Goal: Information Seeking & Learning: Learn about a topic

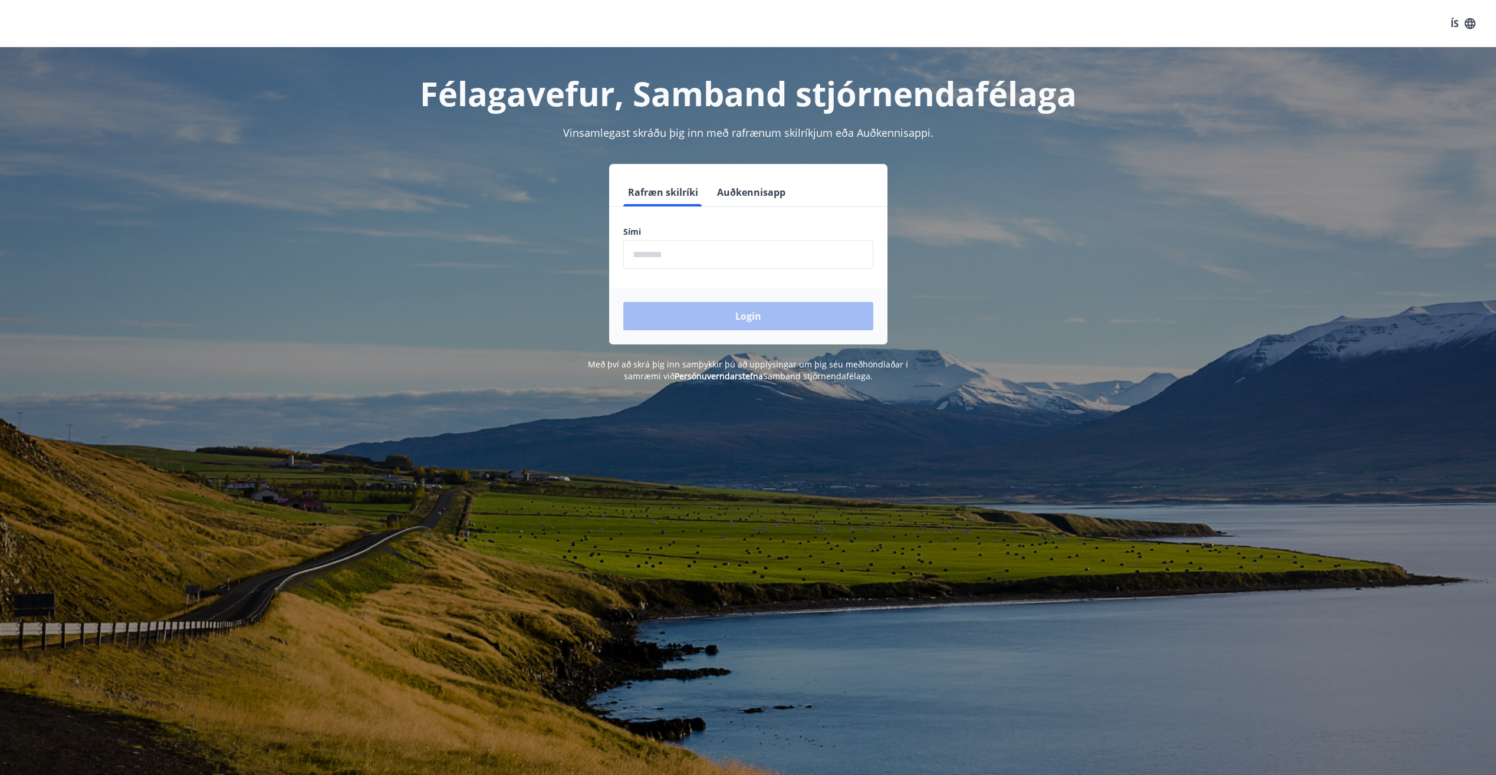
click at [650, 255] on input "phone" at bounding box center [748, 254] width 250 height 29
type input "********"
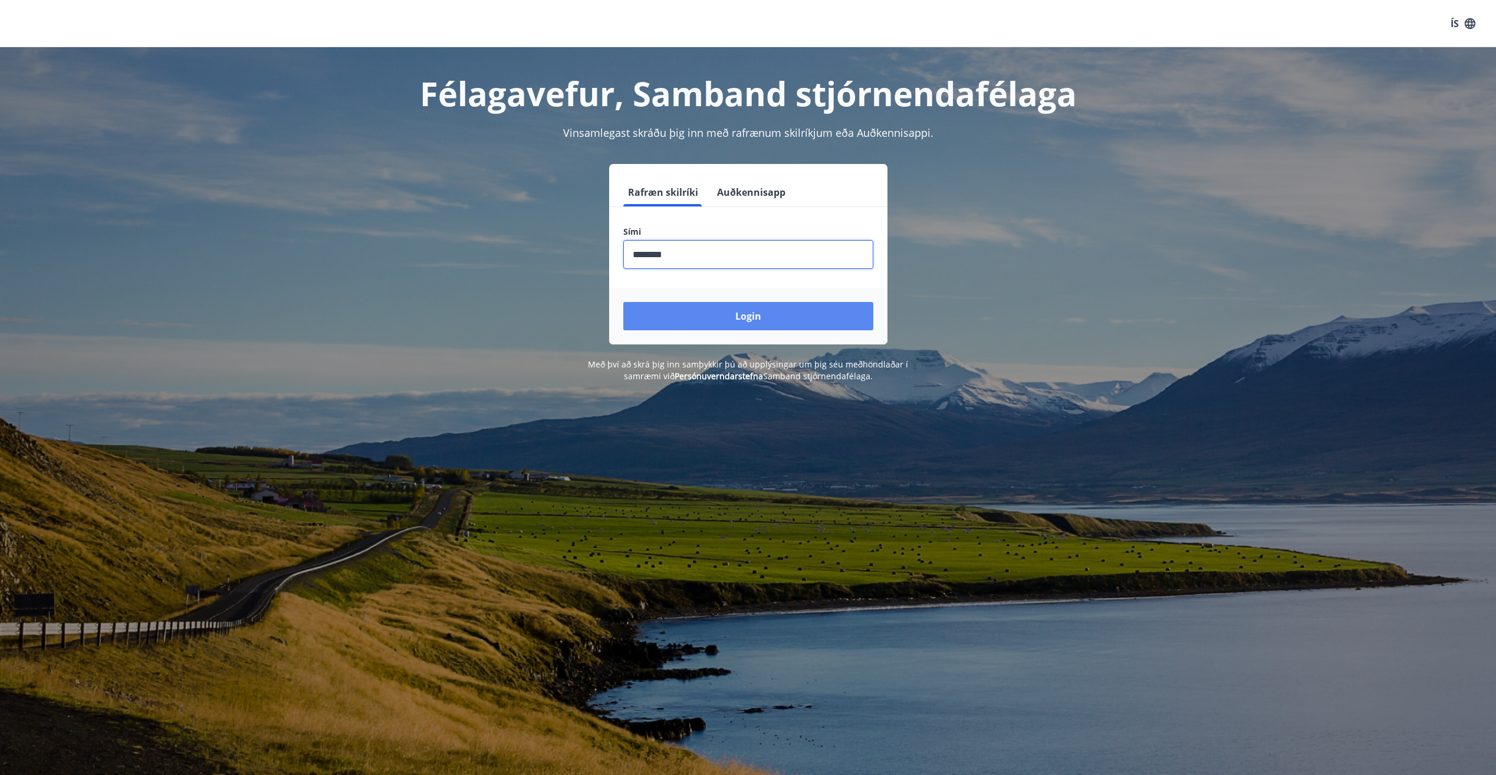
click at [760, 321] on button "Login" at bounding box center [748, 316] width 250 height 28
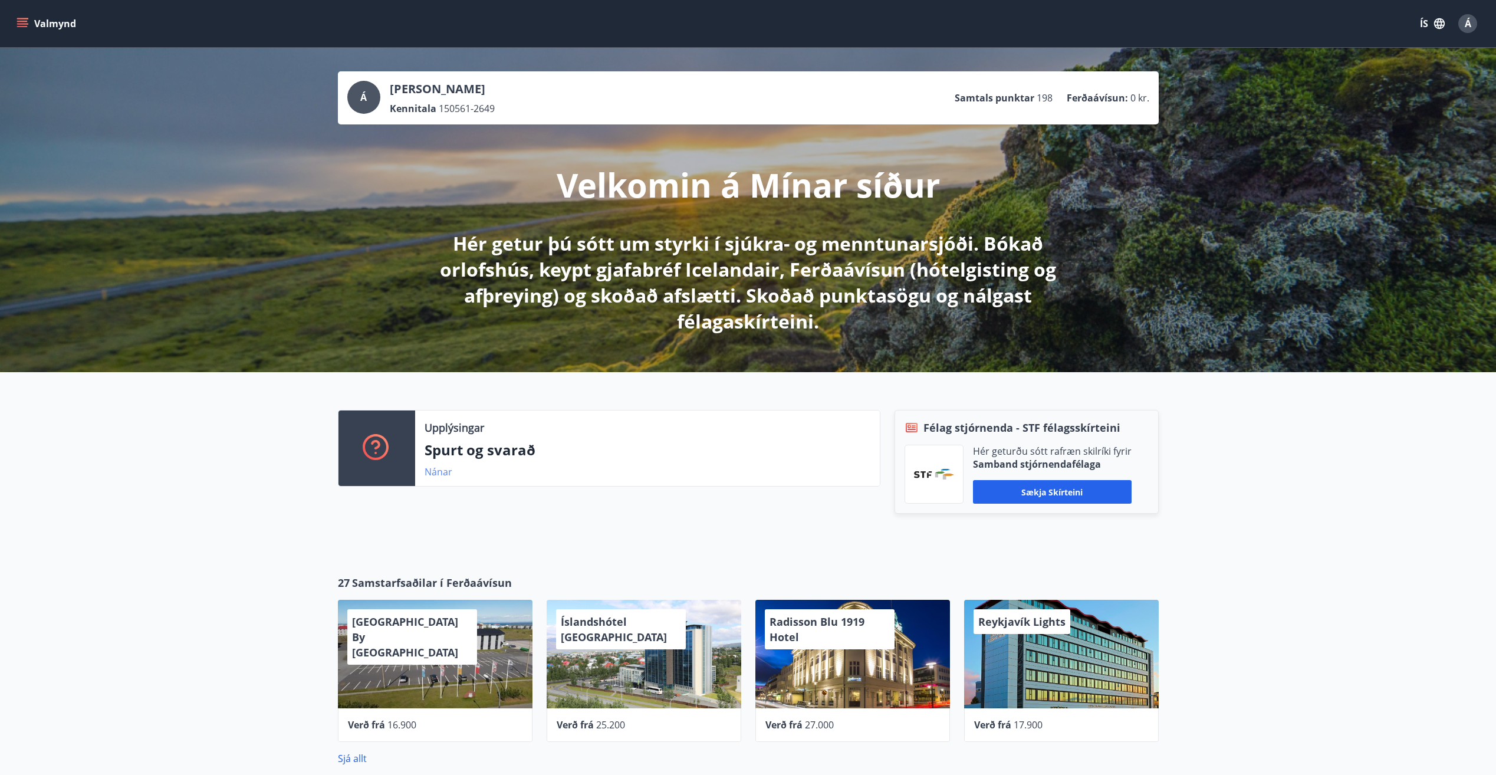
click at [428, 472] on link "Nánar" at bounding box center [439, 471] width 28 height 13
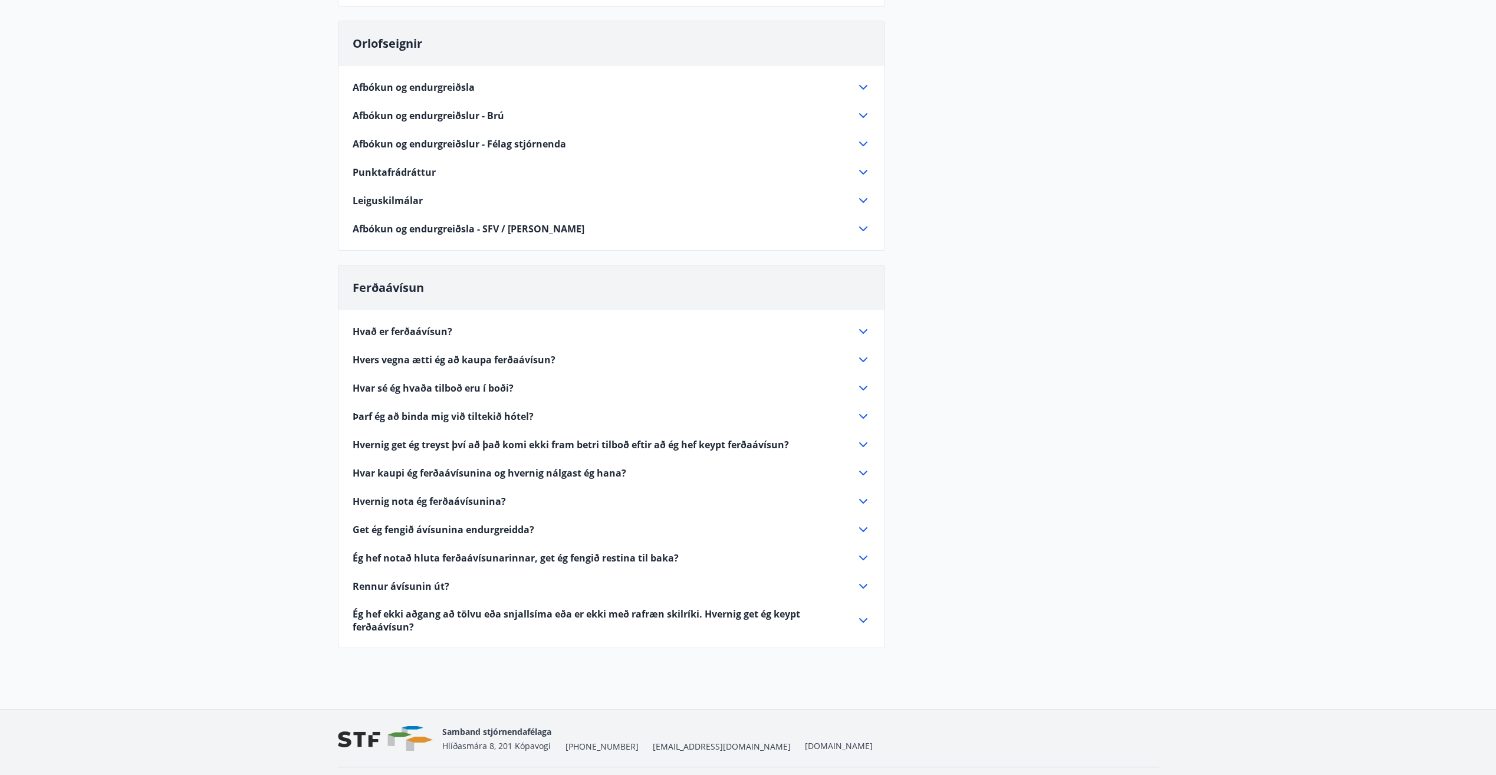
scroll to position [251, 0]
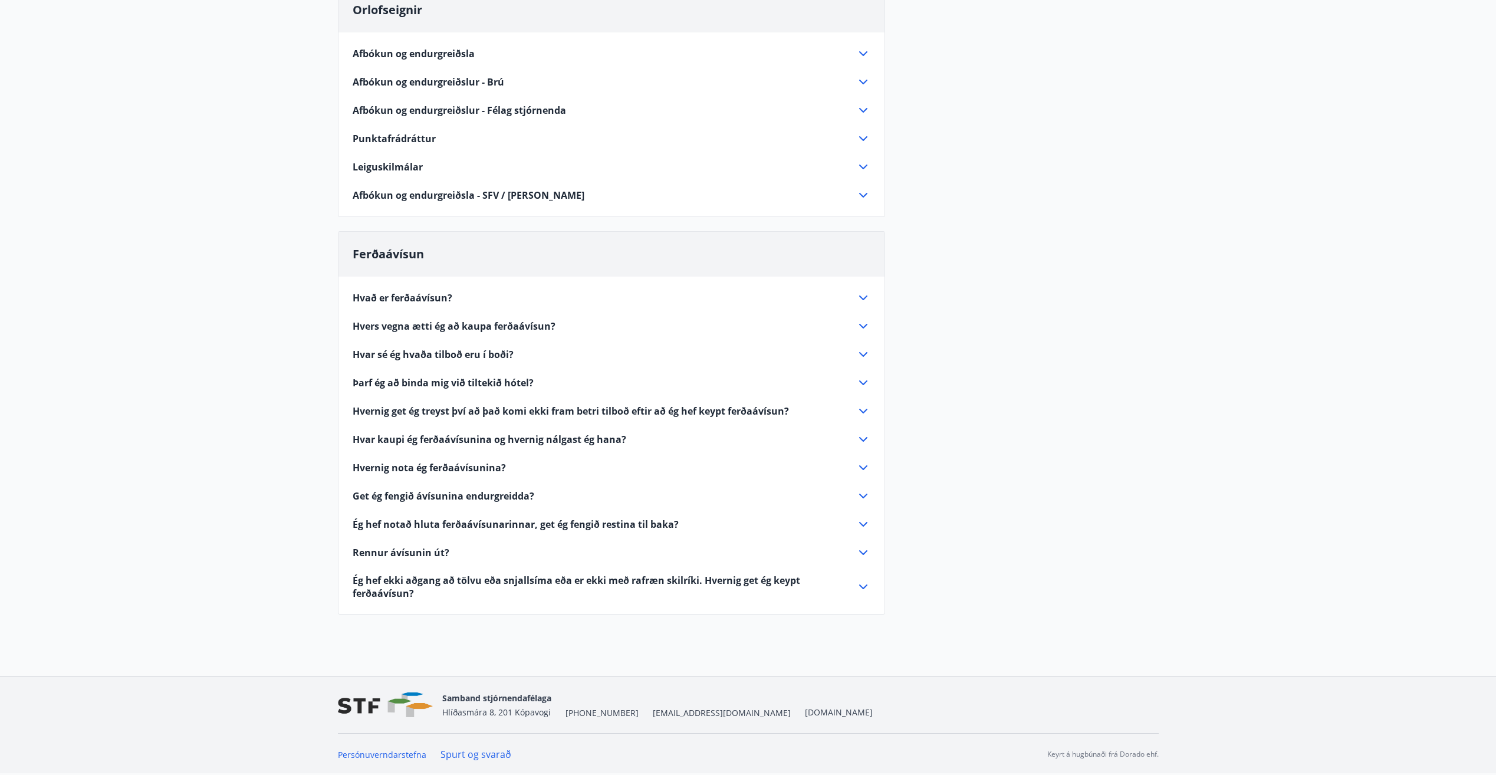
click at [537, 323] on span "Hvers vegna ætti ég að kaupa ferðaávísun?" at bounding box center [454, 326] width 203 height 13
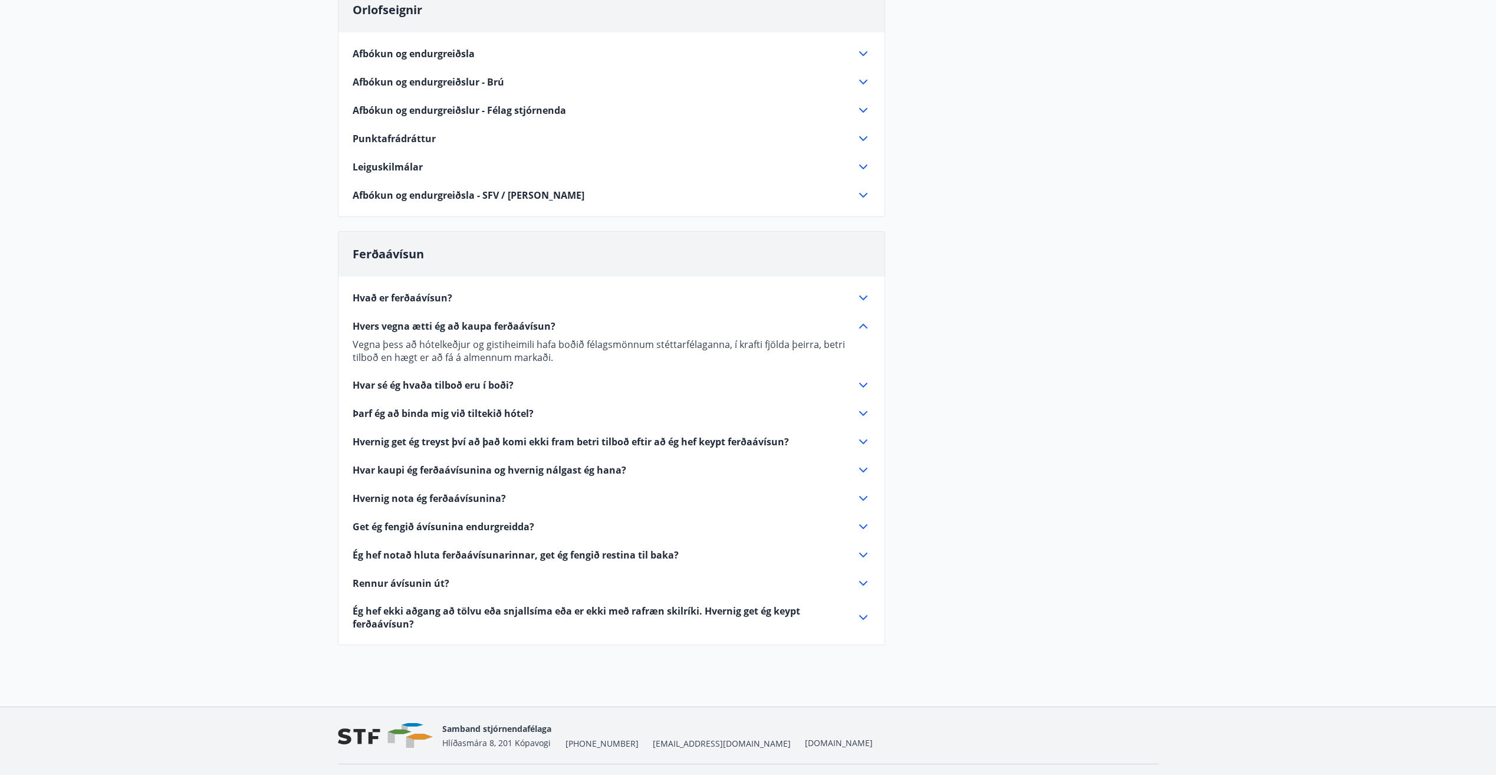
click at [462, 382] on span "Hvar sé ég hvaða tilboð eru í boði?" at bounding box center [433, 385] width 161 height 13
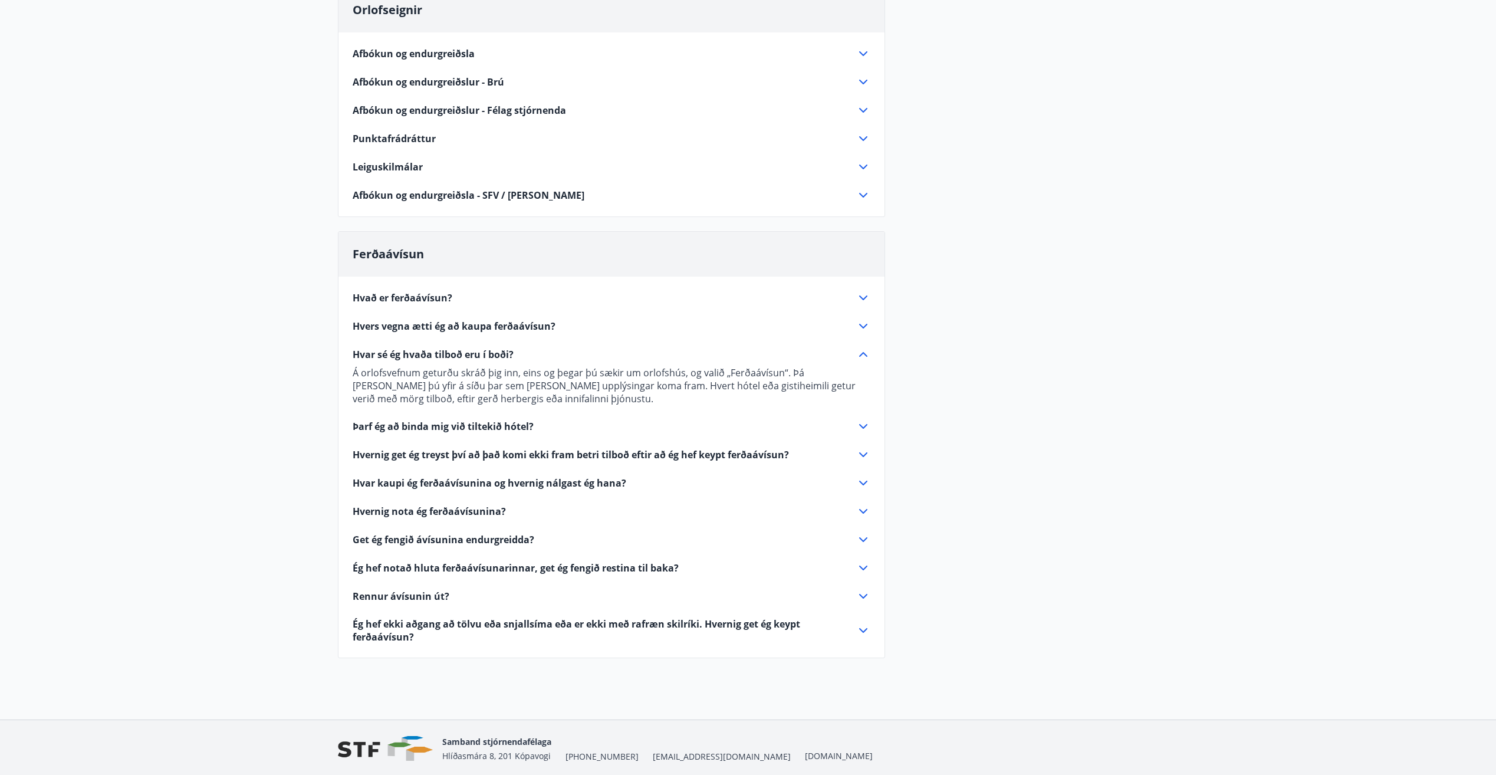
click at [464, 425] on span "Þarf ég að binda mig við tiltekið hótel?" at bounding box center [443, 426] width 181 height 13
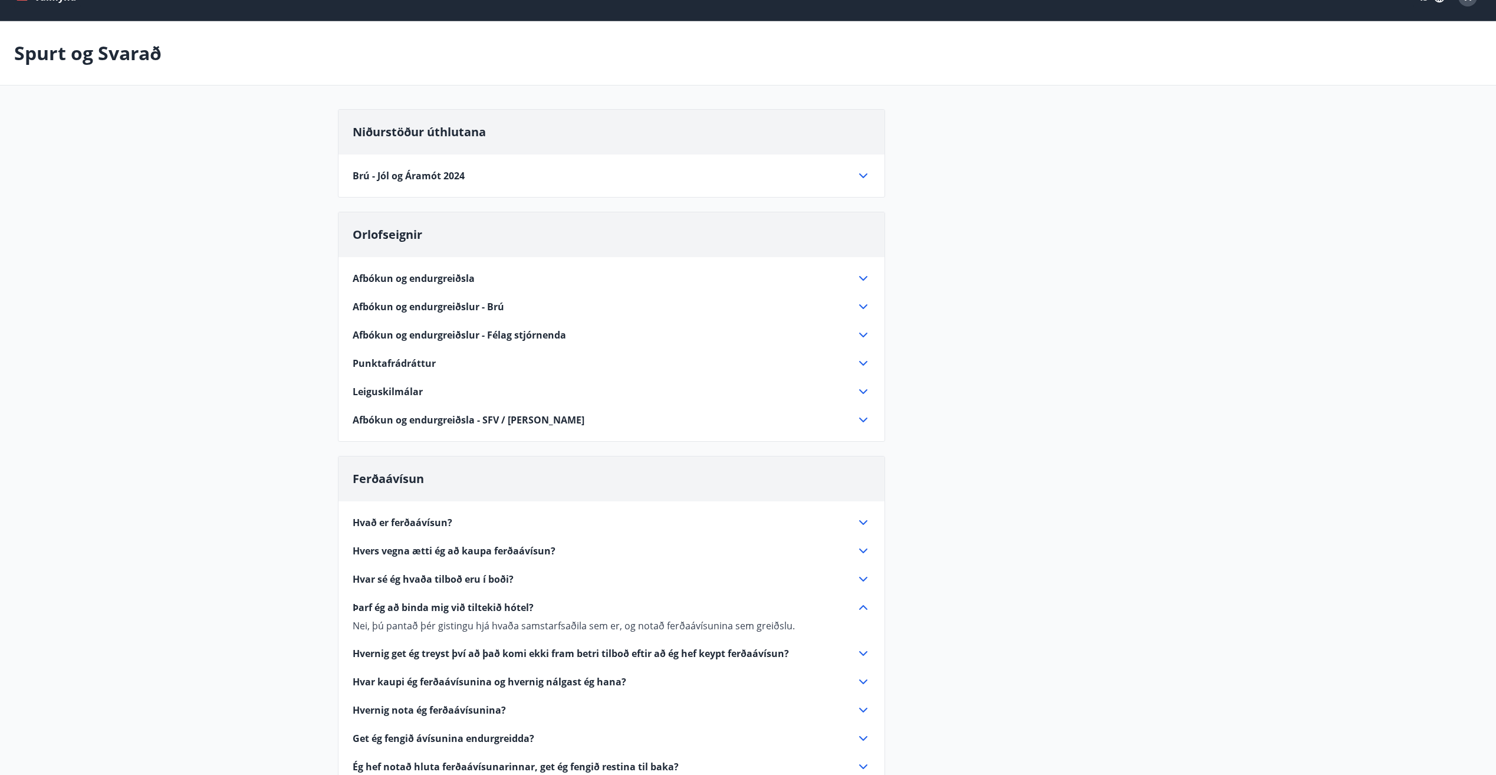
scroll to position [0, 0]
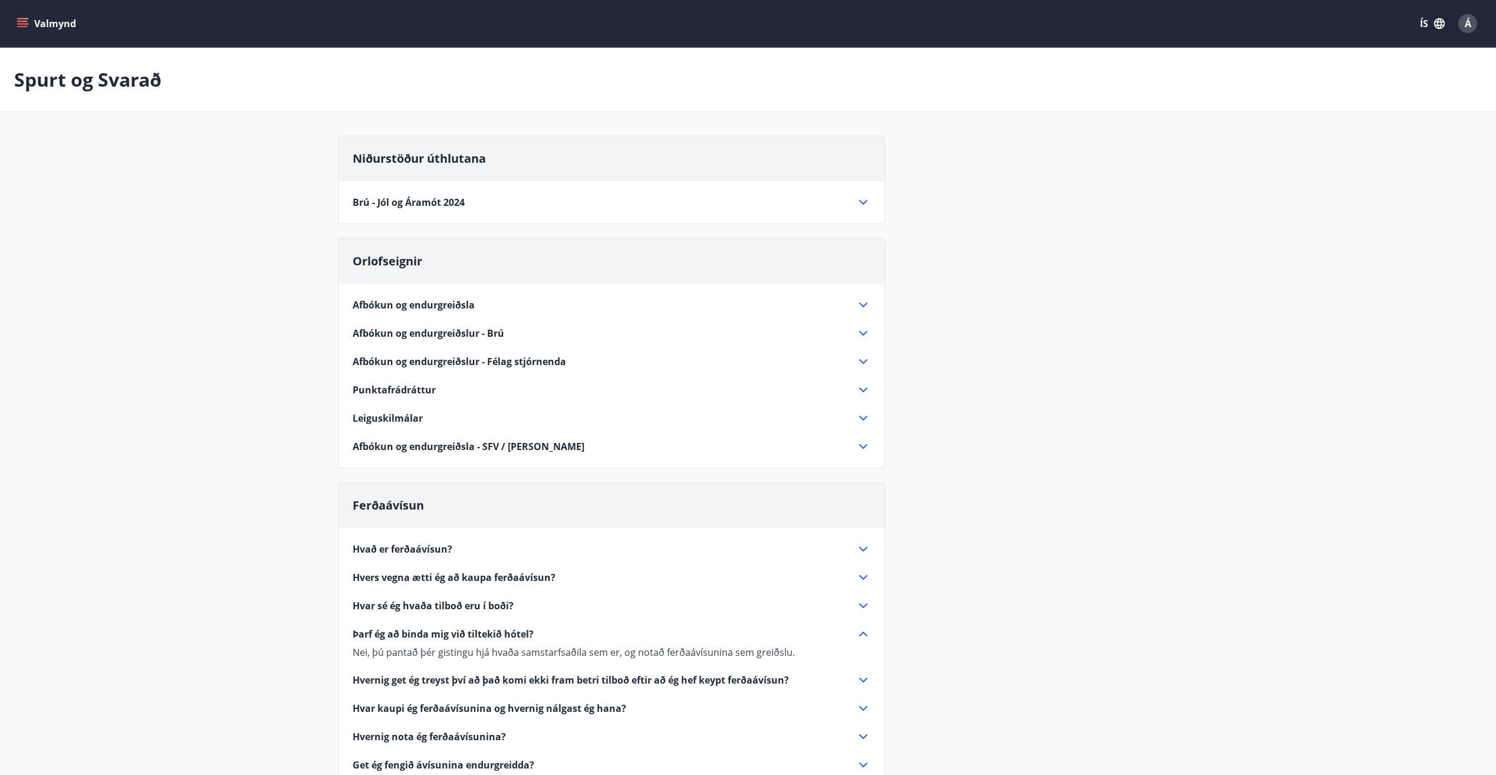
click at [22, 18] on icon "menu" at bounding box center [23, 18] width 13 height 1
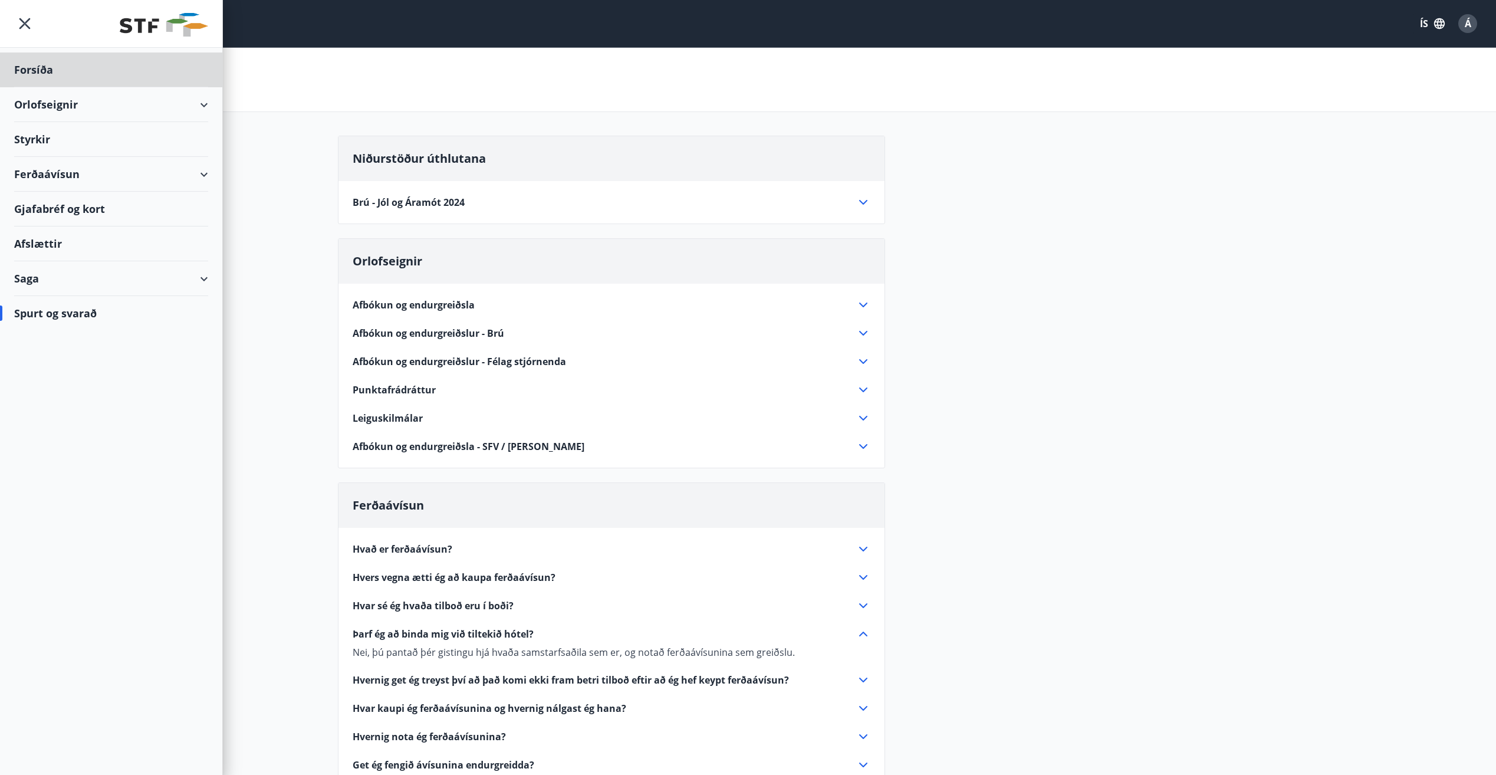
click at [42, 136] on div "Styrkir" at bounding box center [111, 139] width 194 height 35
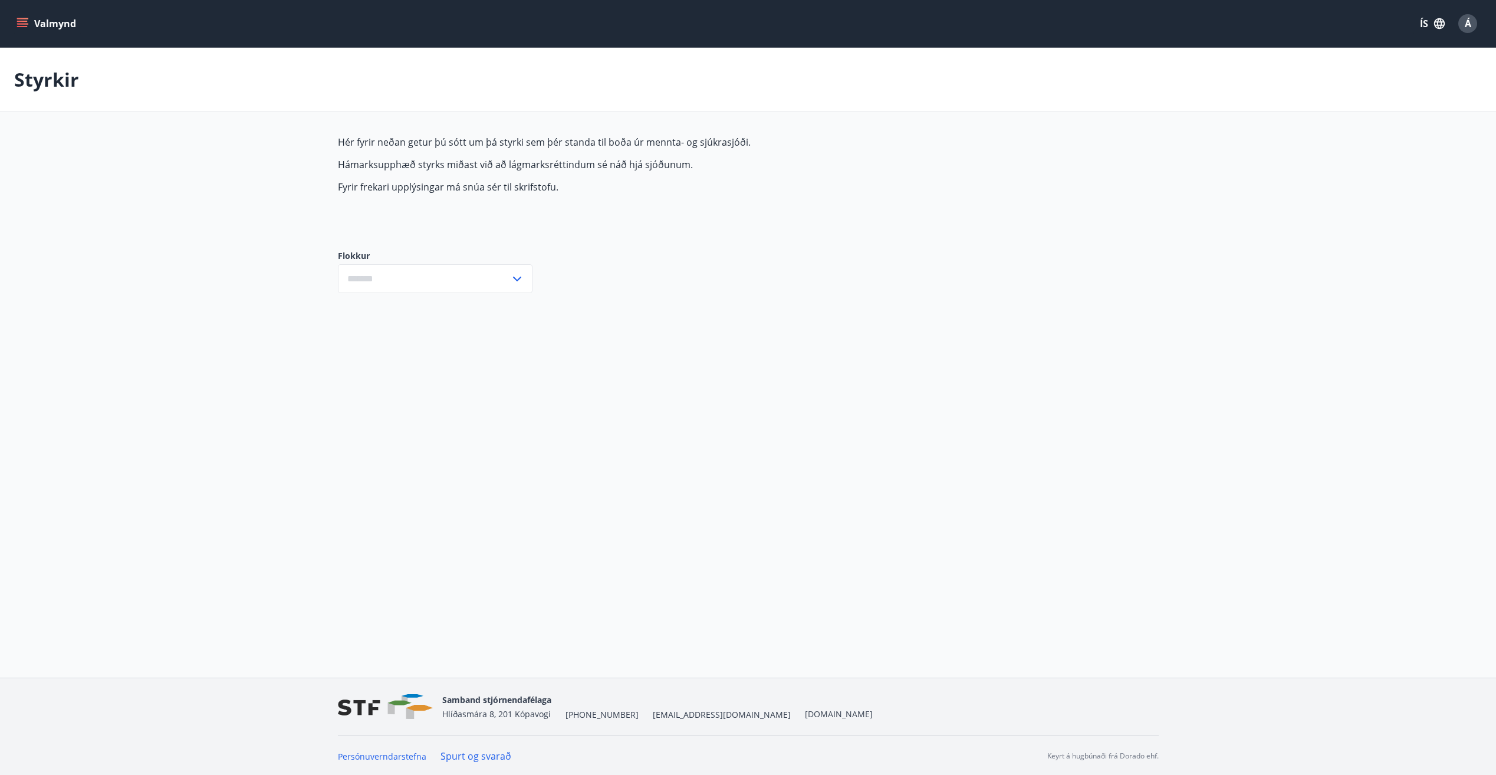
type input "***"
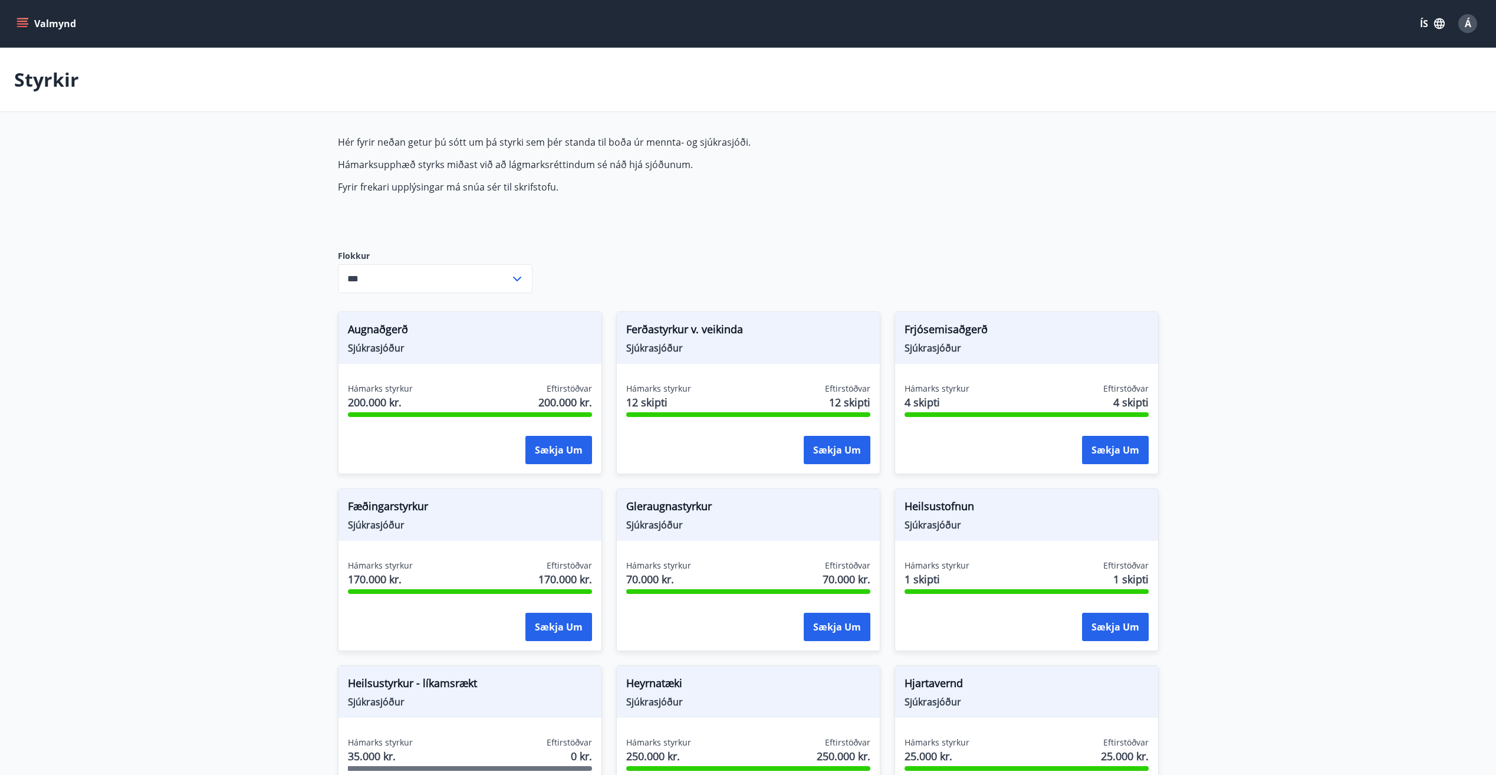
click at [516, 274] on icon at bounding box center [517, 279] width 14 height 14
click at [23, 25] on icon "menu" at bounding box center [23, 24] width 12 height 12
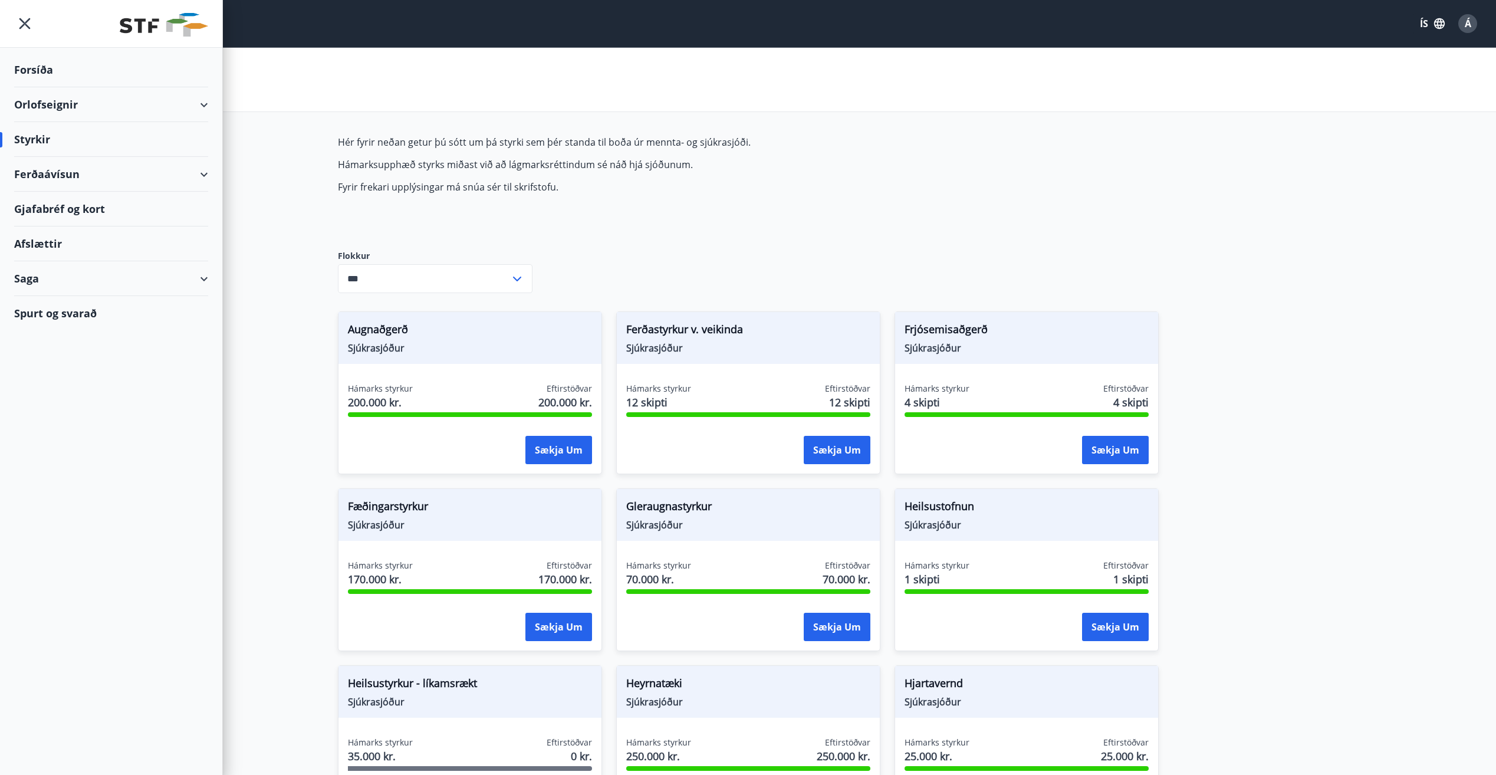
click at [61, 205] on div "Gjafabréf og kort" at bounding box center [111, 209] width 194 height 35
click at [77, 170] on div "Ferðaávísun" at bounding box center [111, 174] width 194 height 35
click at [54, 201] on div "Framboð" at bounding box center [111, 204] width 175 height 25
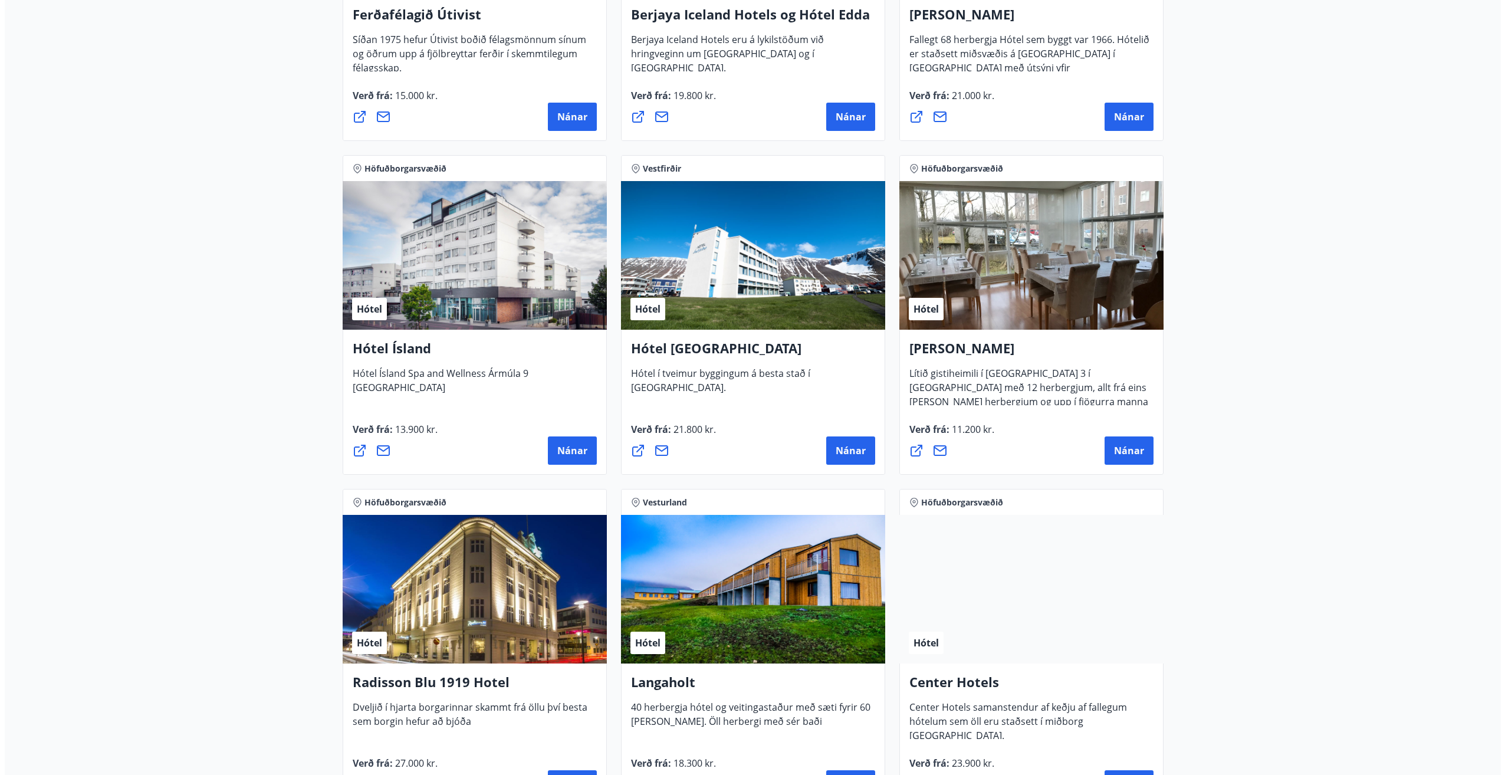
scroll to position [1415, 0]
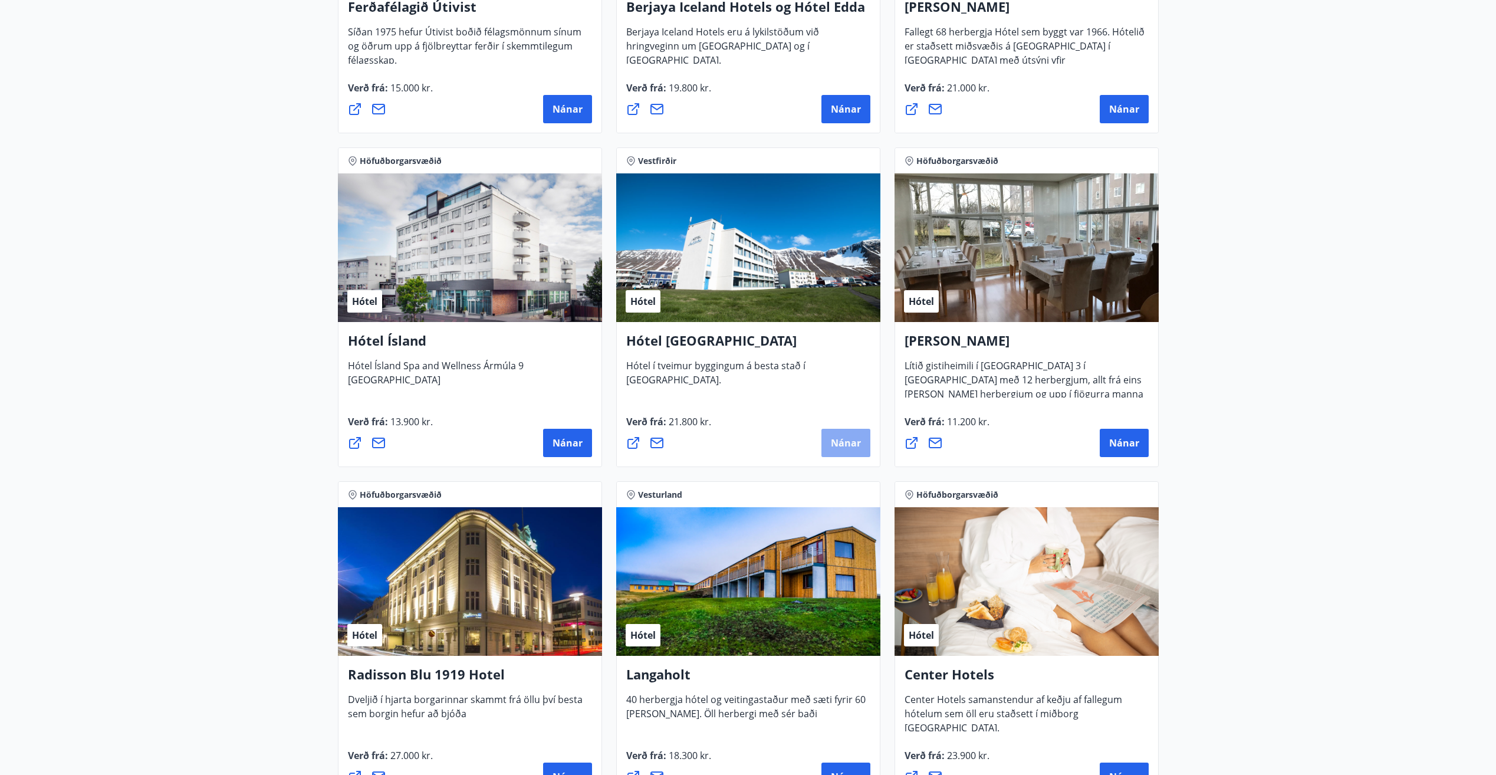
click at [837, 438] on span "Nánar" at bounding box center [846, 442] width 30 height 13
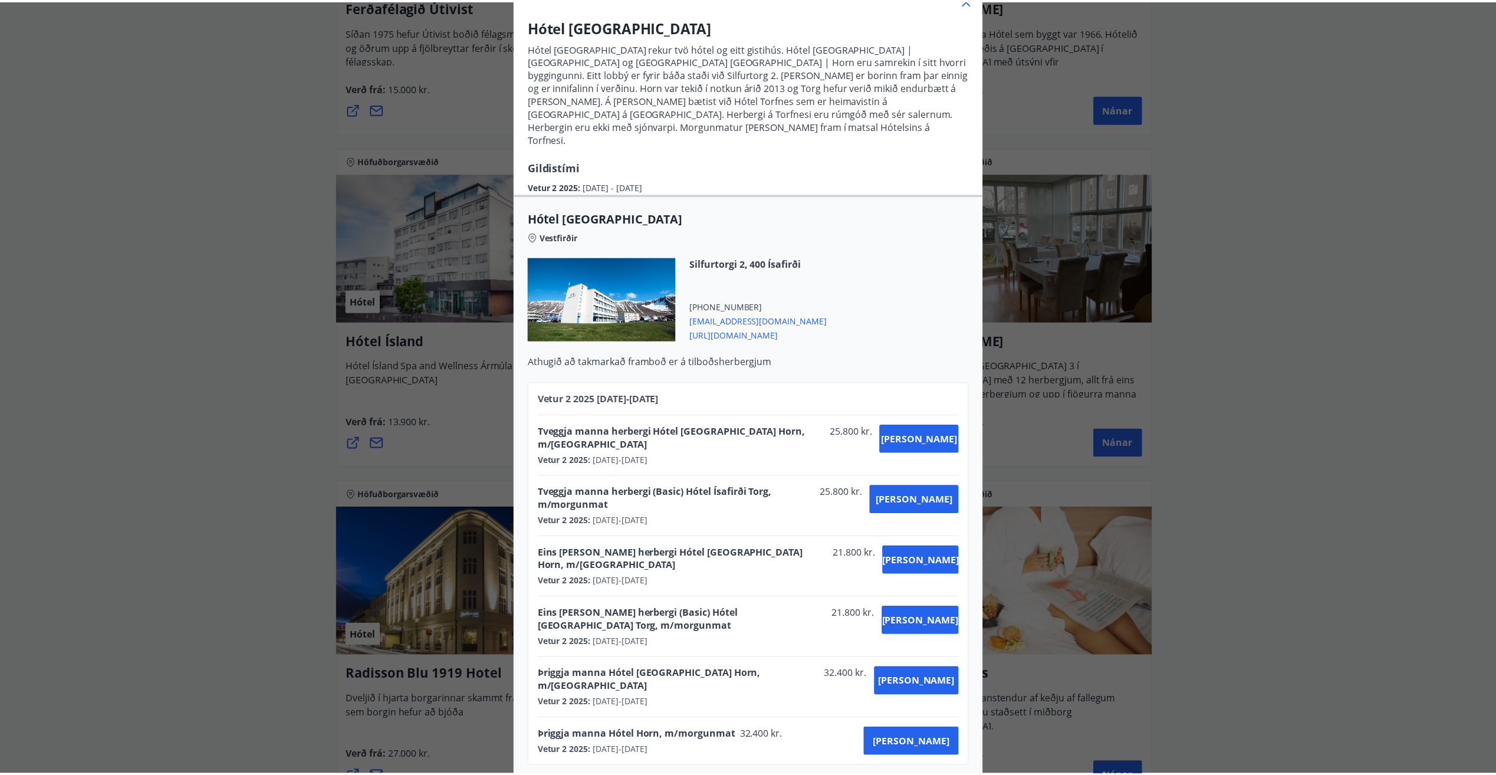
scroll to position [0, 0]
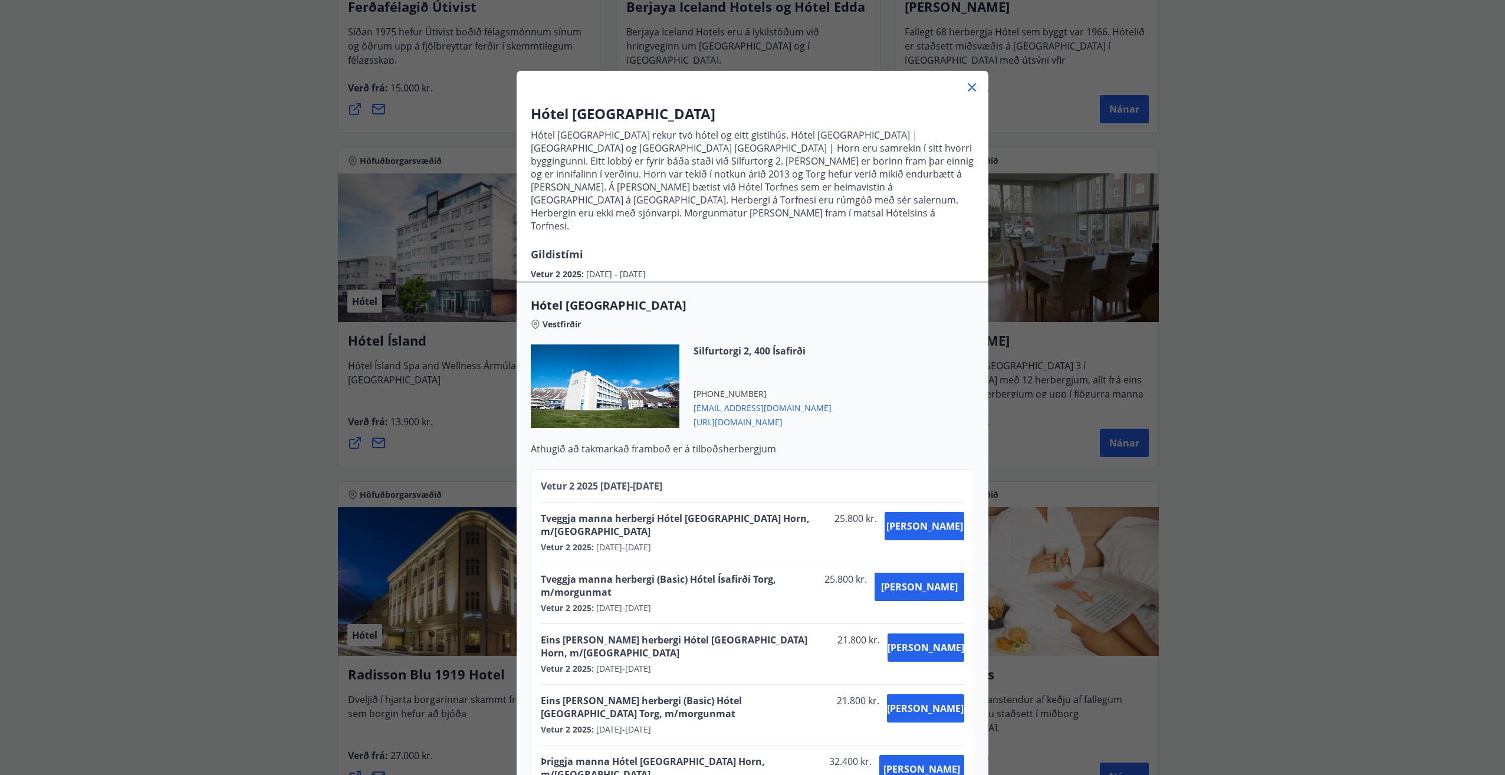
drag, startPoint x: 968, startPoint y: 86, endPoint x: 939, endPoint y: 111, distance: 38.4
click at [968, 85] on icon at bounding box center [972, 87] width 14 height 14
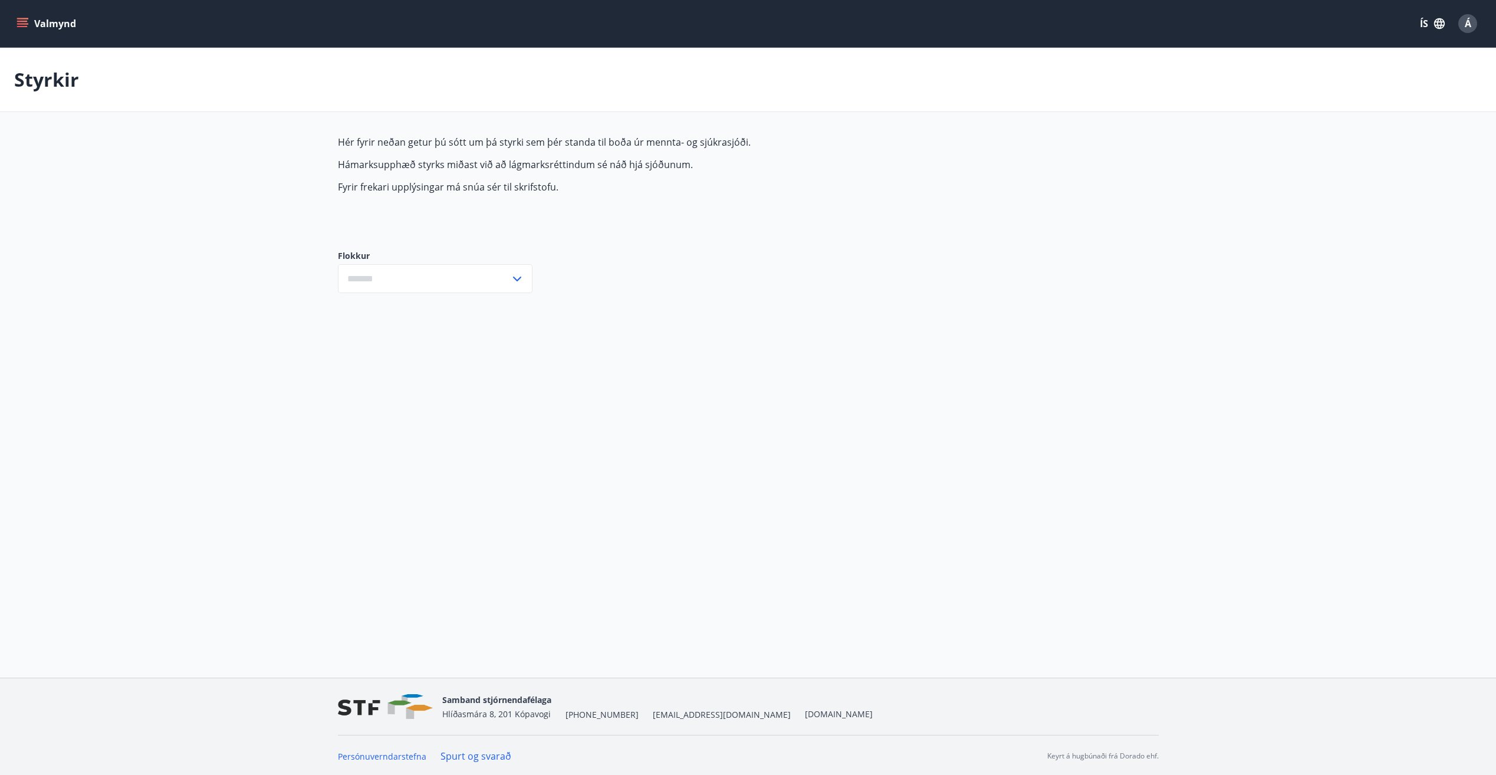
type input "***"
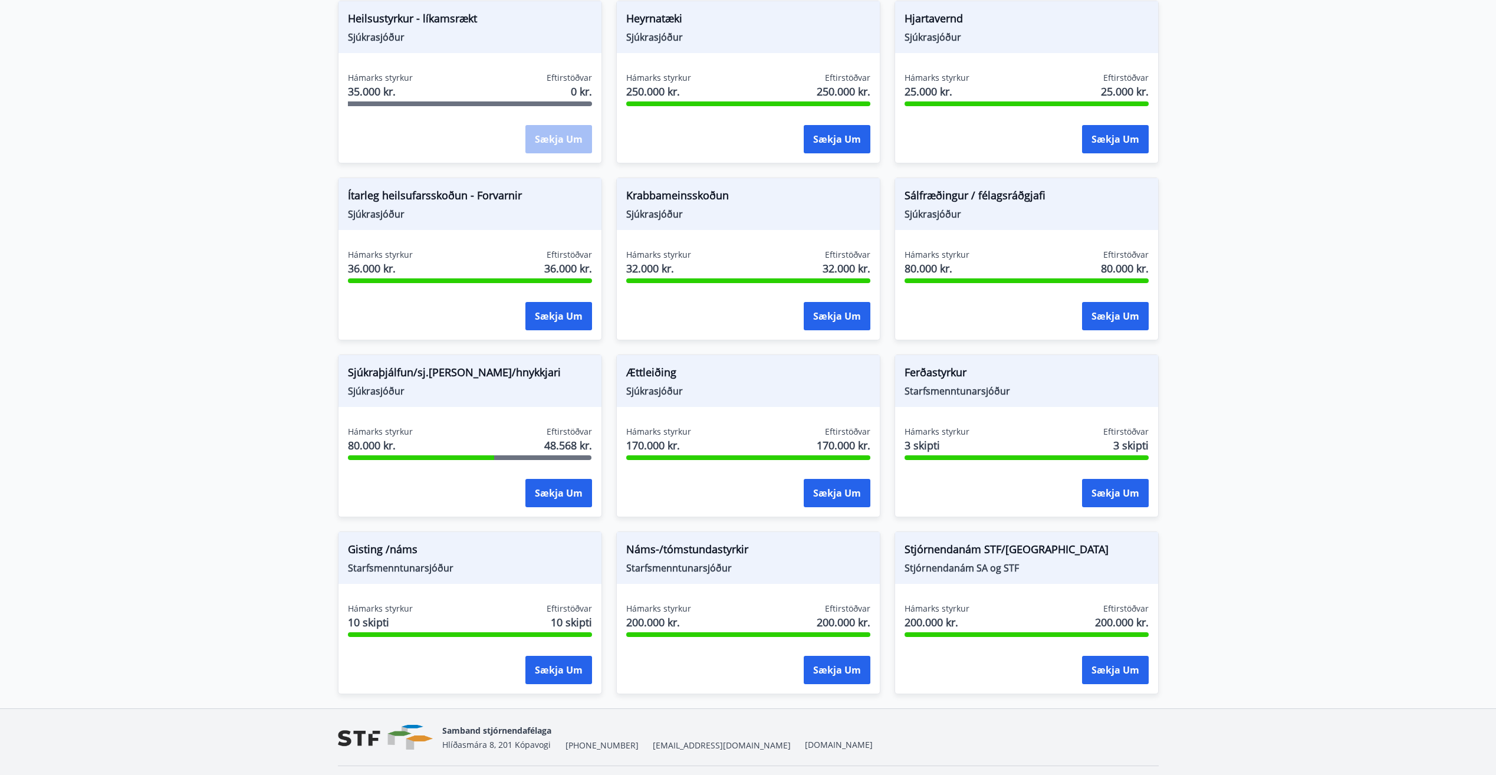
scroll to position [697, 0]
